Goal: Ask a question

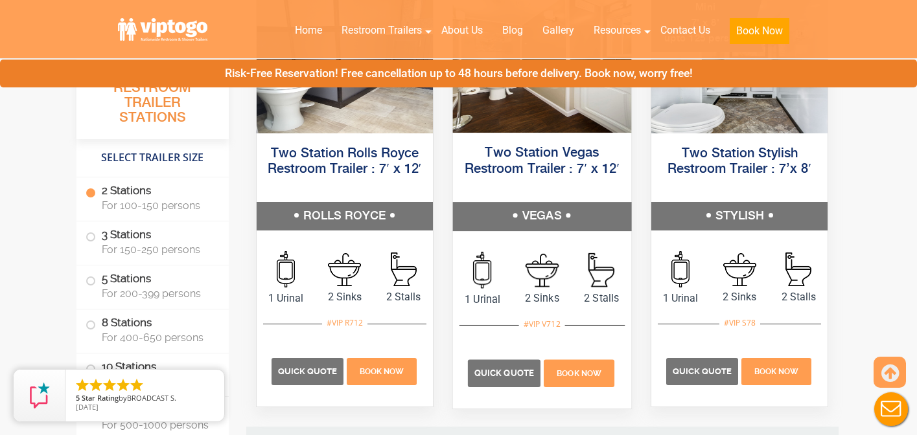
scroll to position [741, 0]
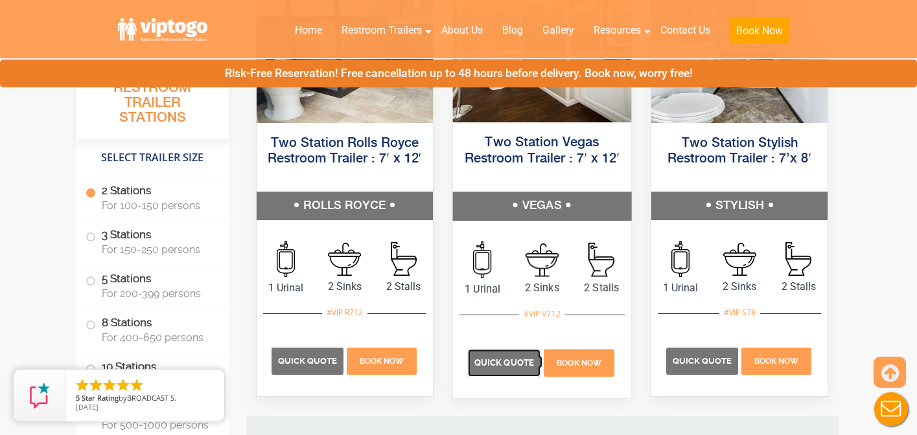
click at [513, 367] on span "Quick Quote" at bounding box center [504, 363] width 60 height 10
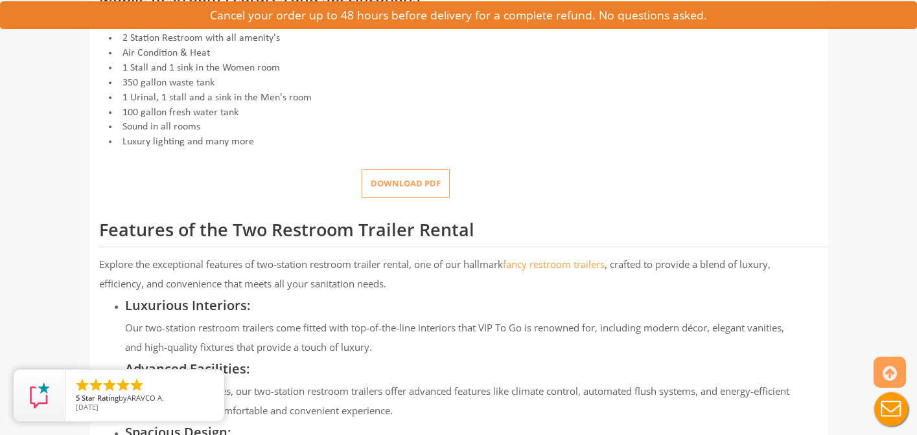
scroll to position [568, 0]
click at [411, 189] on button "Download pdf" at bounding box center [406, 184] width 88 height 29
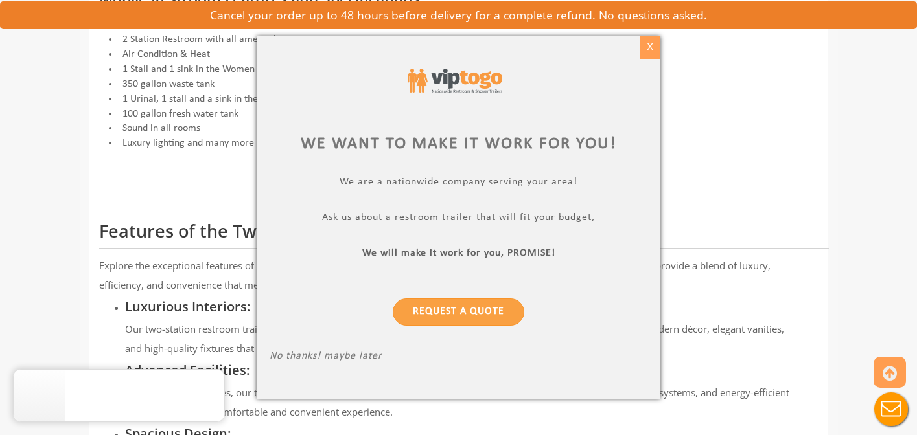
click at [647, 43] on div "X" at bounding box center [649, 47] width 20 height 22
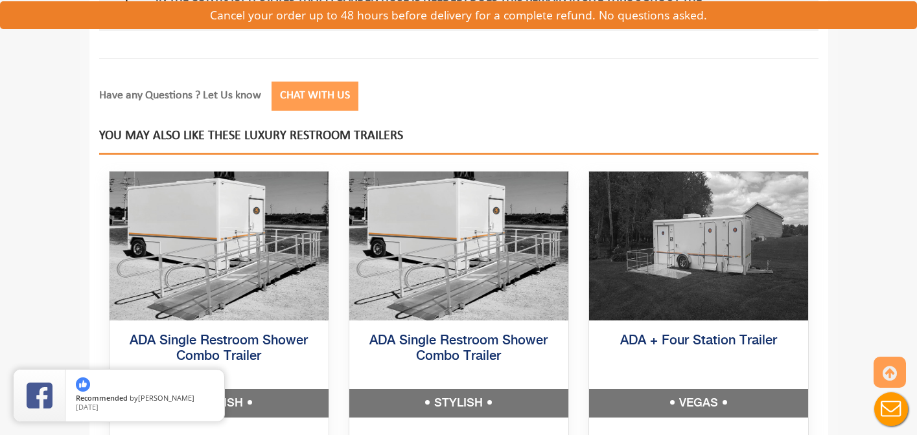
scroll to position [2728, 0]
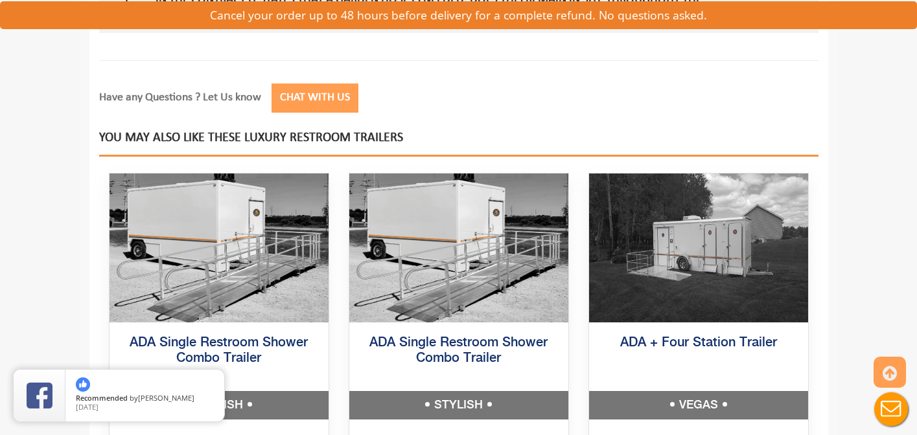
click at [333, 97] on button "Chat with Us" at bounding box center [314, 98] width 87 height 29
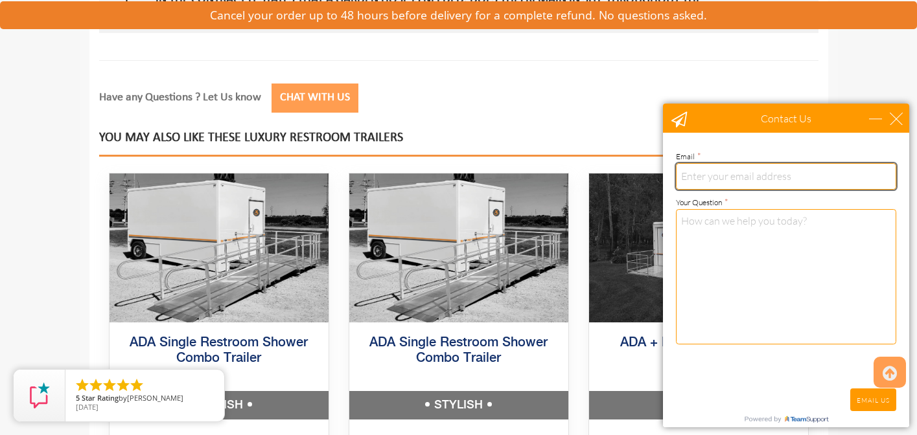
click at [700, 180] on input "email" at bounding box center [786, 176] width 220 height 26
type input "[EMAIL_ADDRESS][DOMAIN_NAME]"
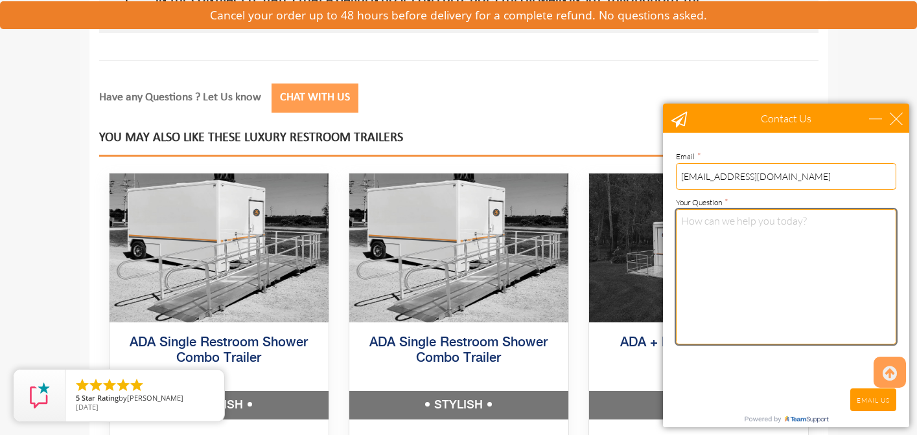
click at [710, 219] on textarea "Your Question *" at bounding box center [786, 276] width 220 height 135
type textarea "how much to rent a 2 stall trailer for an event on [DATE] in the evening?"
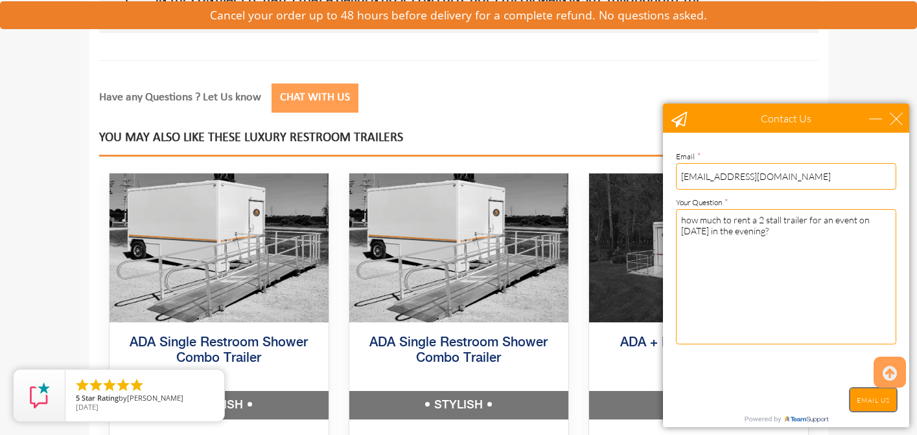
click at [872, 398] on input "EMAIL US" at bounding box center [873, 400] width 46 height 23
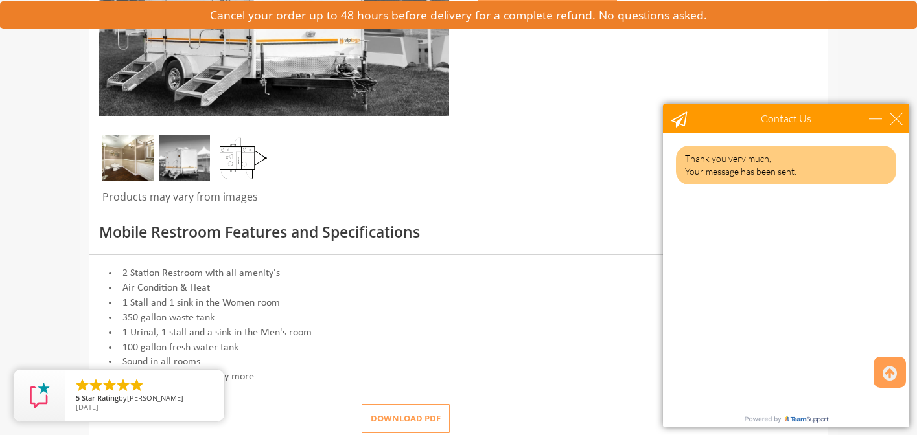
scroll to position [0, 0]
